Goal: Information Seeking & Learning: Learn about a topic

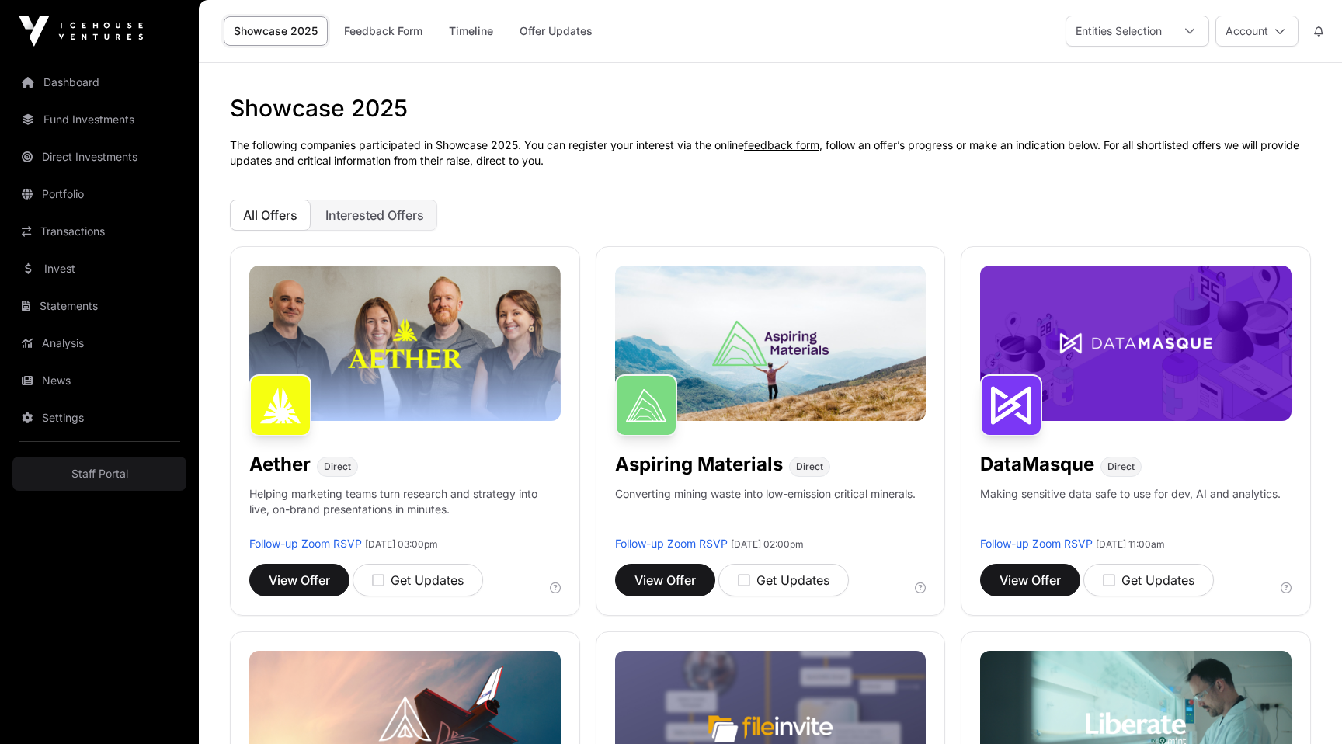
click at [784, 108] on h1 "Showcase 2025" at bounding box center [770, 108] width 1081 height 28
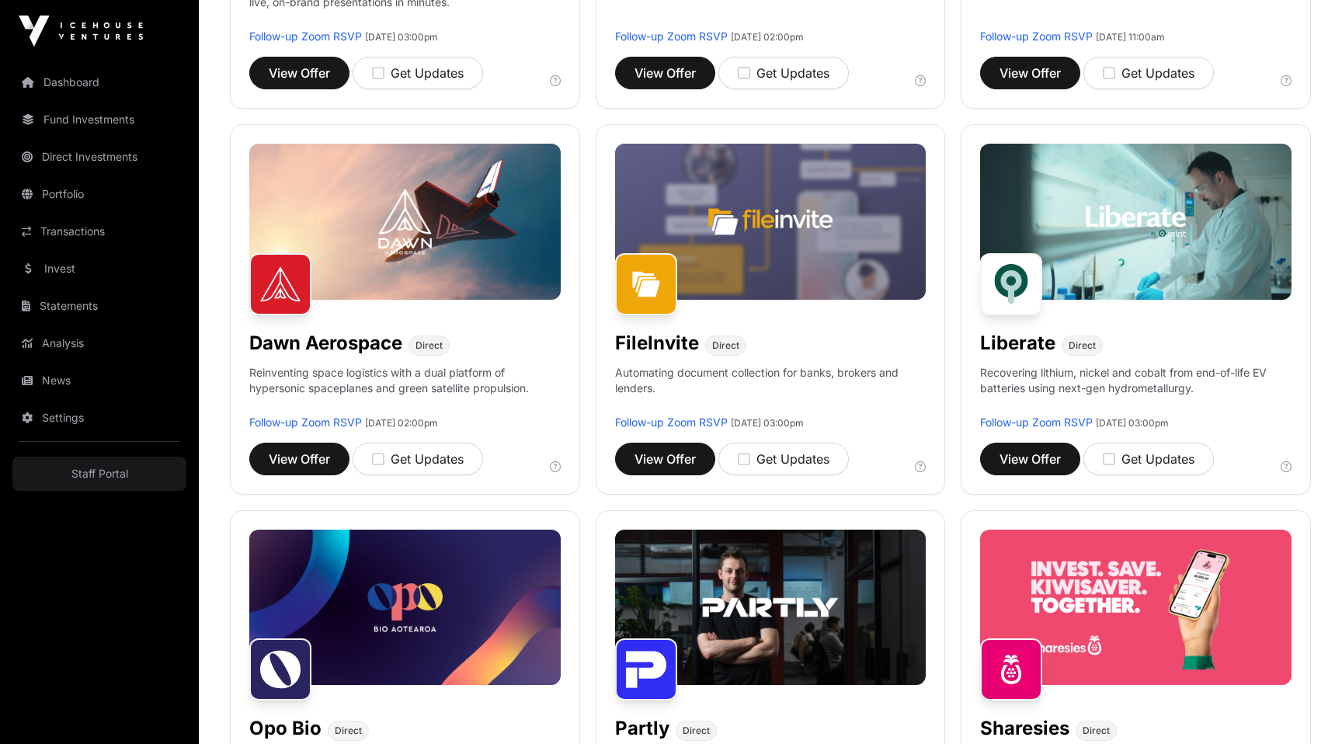
scroll to position [731, 0]
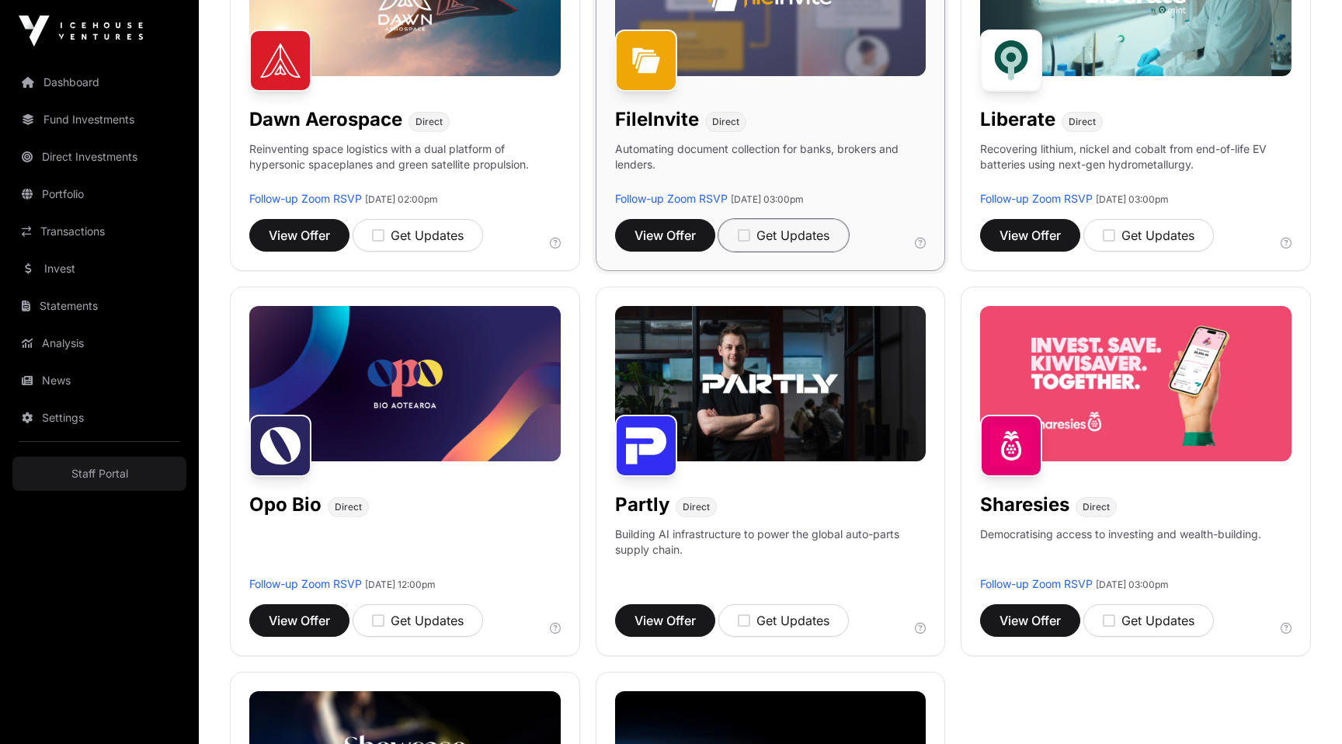
click at [798, 226] on div "Get Updates" at bounding box center [784, 235] width 92 height 19
click at [783, 237] on div "Updates on" at bounding box center [781, 235] width 86 height 19
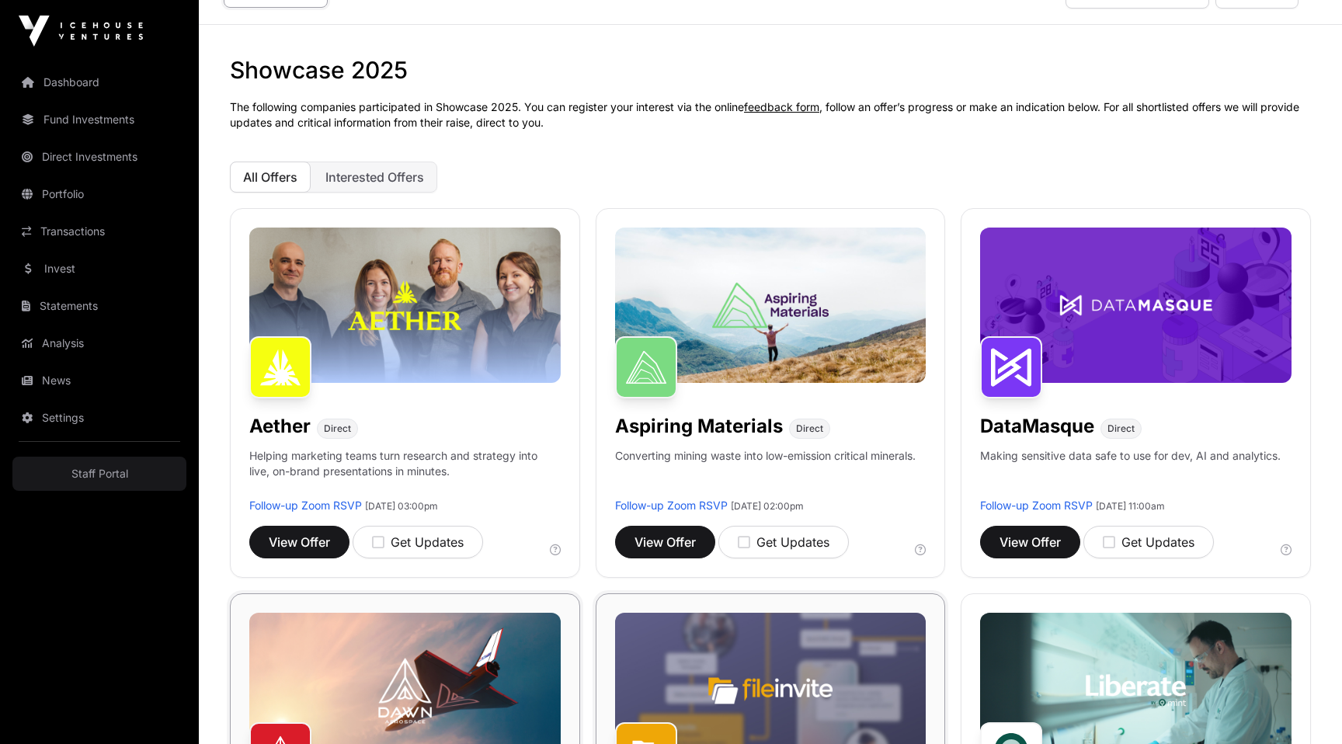
scroll to position [0, 0]
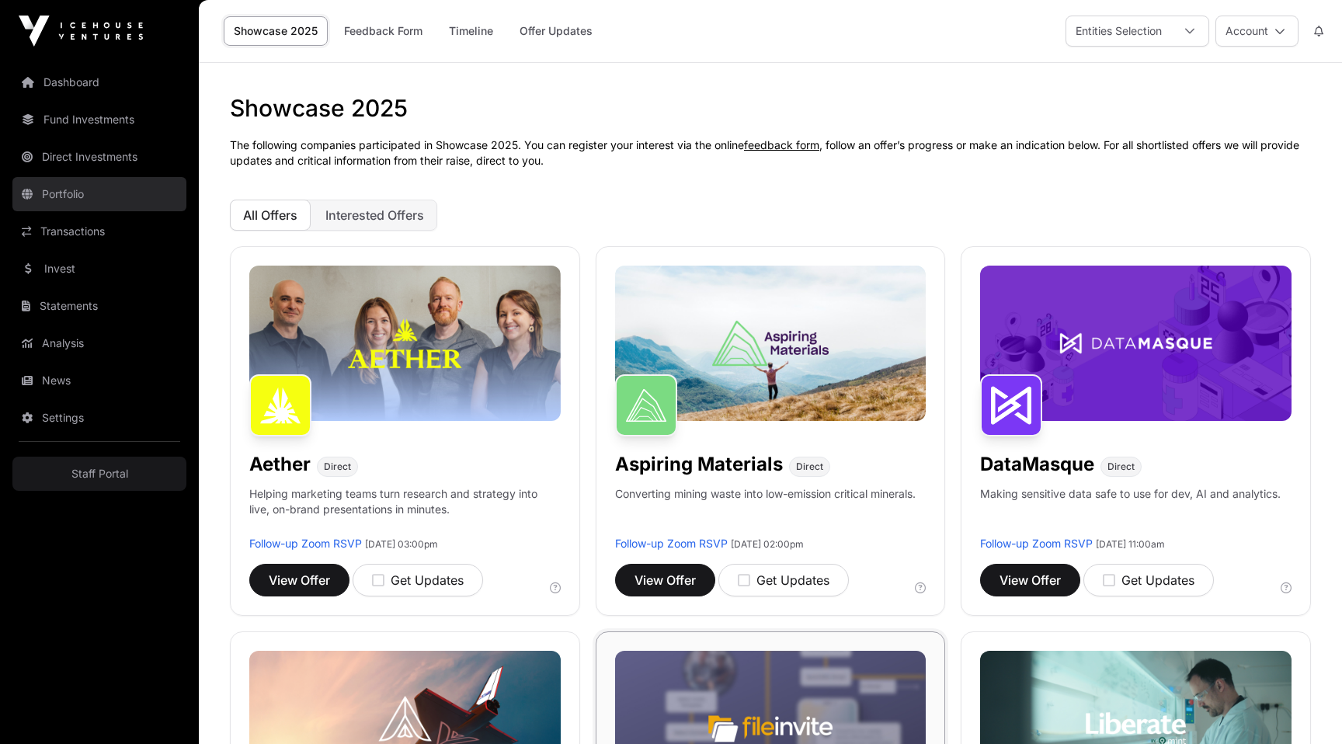
click at [82, 201] on link "Portfolio" at bounding box center [99, 194] width 174 height 34
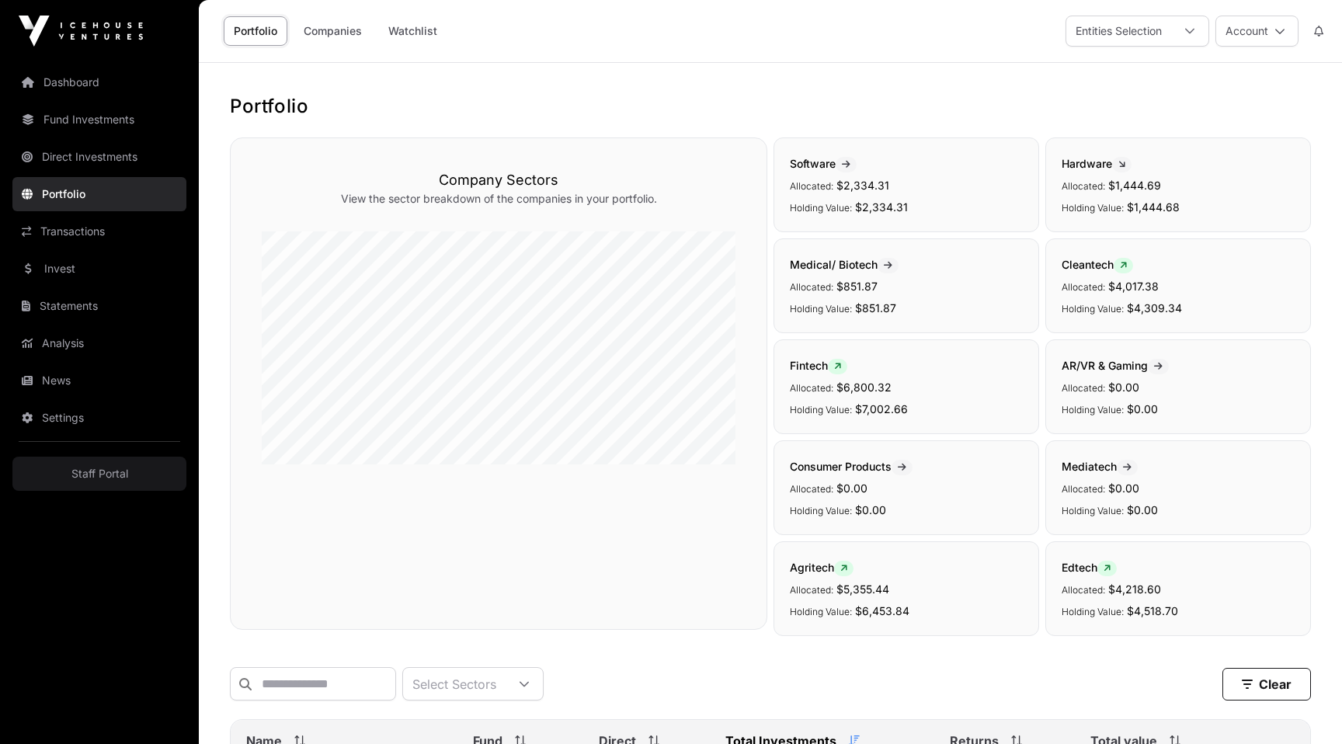
scroll to position [650, 0]
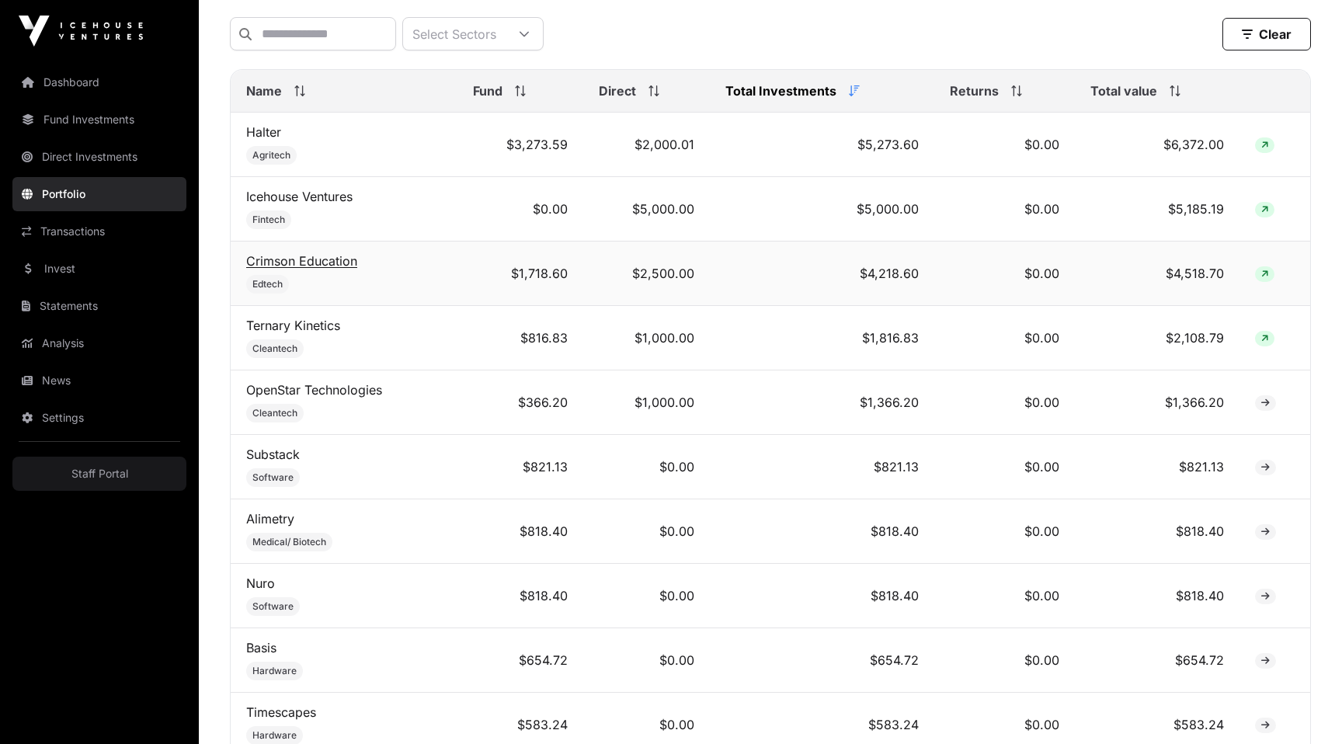
click at [289, 257] on link "Crimson Education" at bounding box center [301, 261] width 111 height 16
